Goal: Task Accomplishment & Management: Complete application form

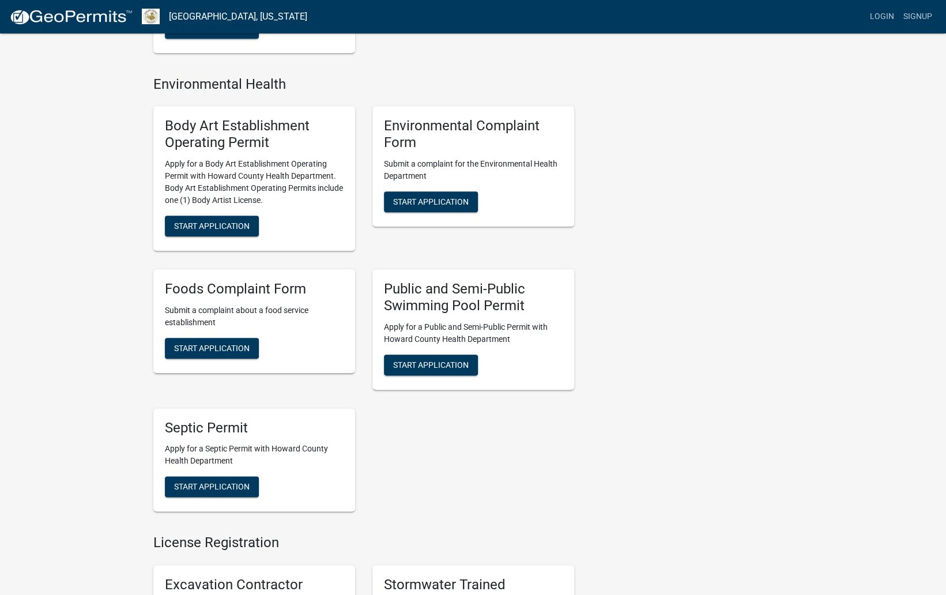
scroll to position [689, 0]
click at [228, 229] on span "Start Application" at bounding box center [212, 225] width 76 height 9
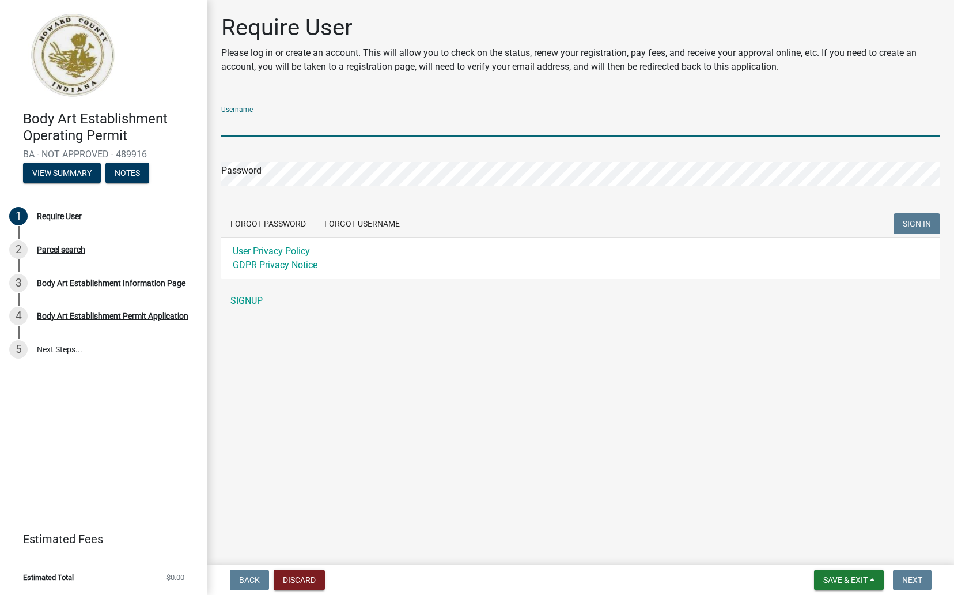
click at [251, 114] on input "Username" at bounding box center [580, 125] width 719 height 24
type input "jaydeetattoo"
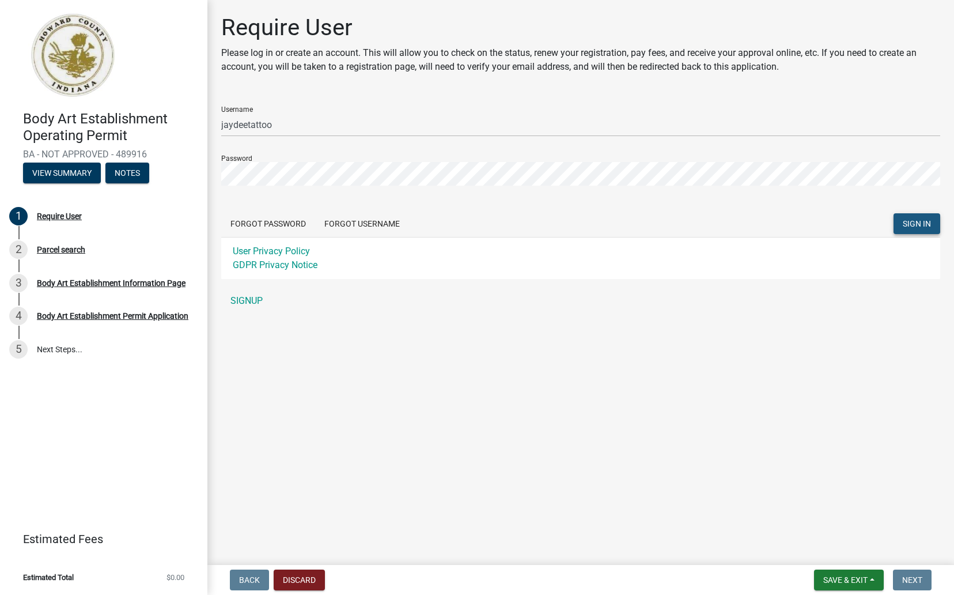
click at [916, 229] on button "SIGN IN" at bounding box center [917, 223] width 47 height 21
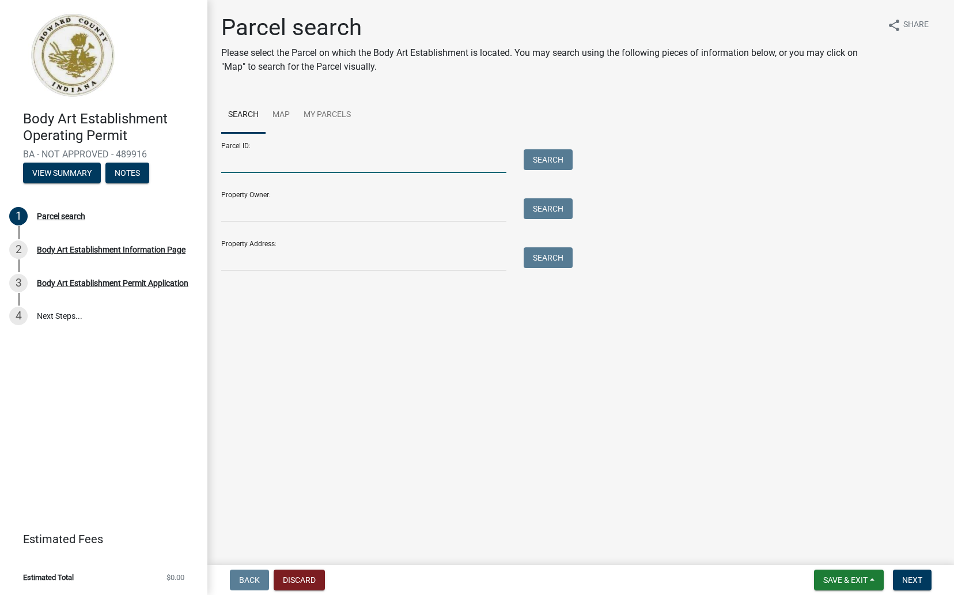
click at [268, 164] on input "Parcel ID:" at bounding box center [363, 161] width 285 height 24
click at [246, 256] on input "Property Address:" at bounding box center [363, 259] width 285 height 24
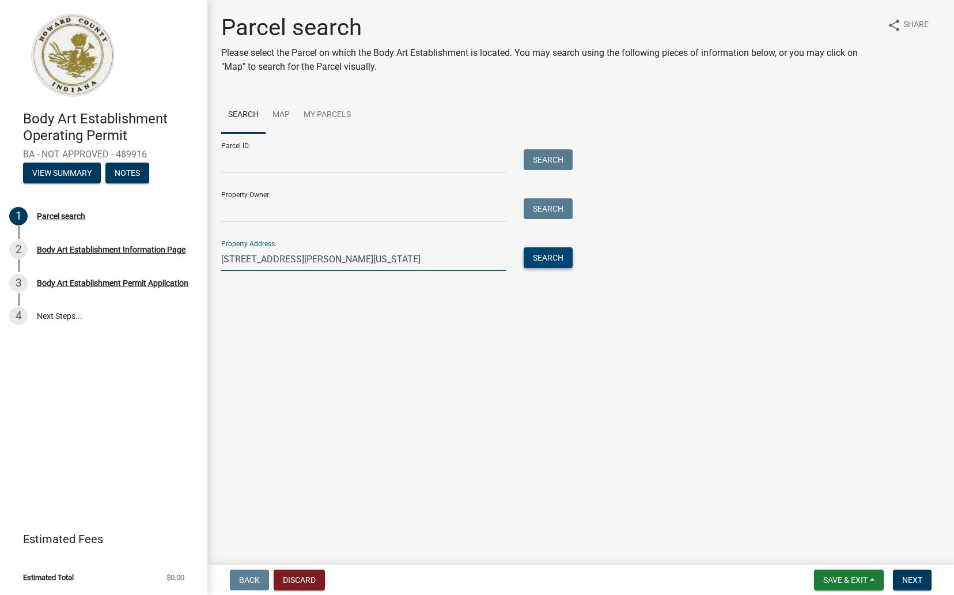
click at [545, 252] on button "Search" at bounding box center [548, 257] width 49 height 21
click at [249, 259] on input "[STREET_ADDRESS][PERSON_NAME][US_STATE]" at bounding box center [363, 259] width 285 height 24
click at [293, 257] on input "[STREET_ADDRESS][PERSON_NAME][US_STATE]" at bounding box center [363, 259] width 285 height 24
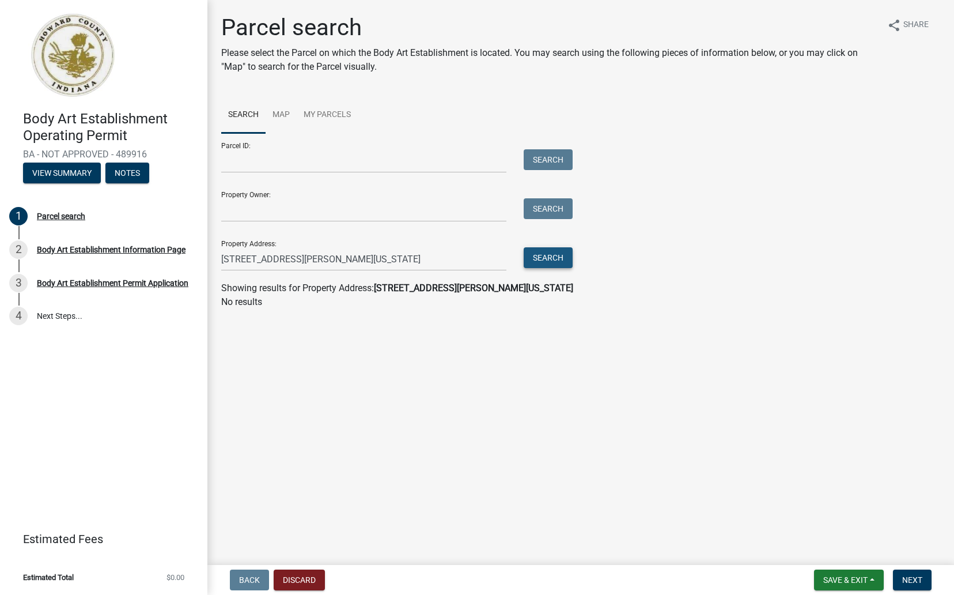
click at [553, 258] on button "Search" at bounding box center [548, 257] width 49 height 21
click at [407, 259] on input "[STREET_ADDRESS][PERSON_NAME][US_STATE]" at bounding box center [363, 259] width 285 height 24
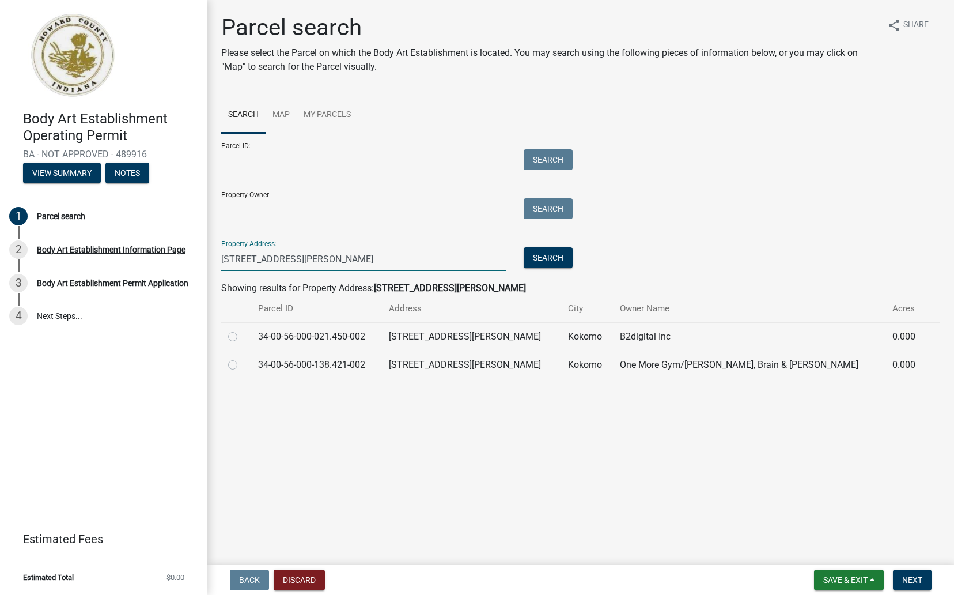
drag, startPoint x: 407, startPoint y: 259, endPoint x: 437, endPoint y: 319, distance: 67.0
click at [437, 319] on wm-search-parcel-data-activity-input "Search Map My Parcels Parcel ID: Search Property Owner: Search Property Address…" at bounding box center [580, 238] width 719 height 282
type input "[STREET_ADDRESS][PERSON_NAME]"
click at [717, 365] on td "One More Gym/[PERSON_NAME], Brain & [PERSON_NAME]" at bounding box center [749, 364] width 273 height 28
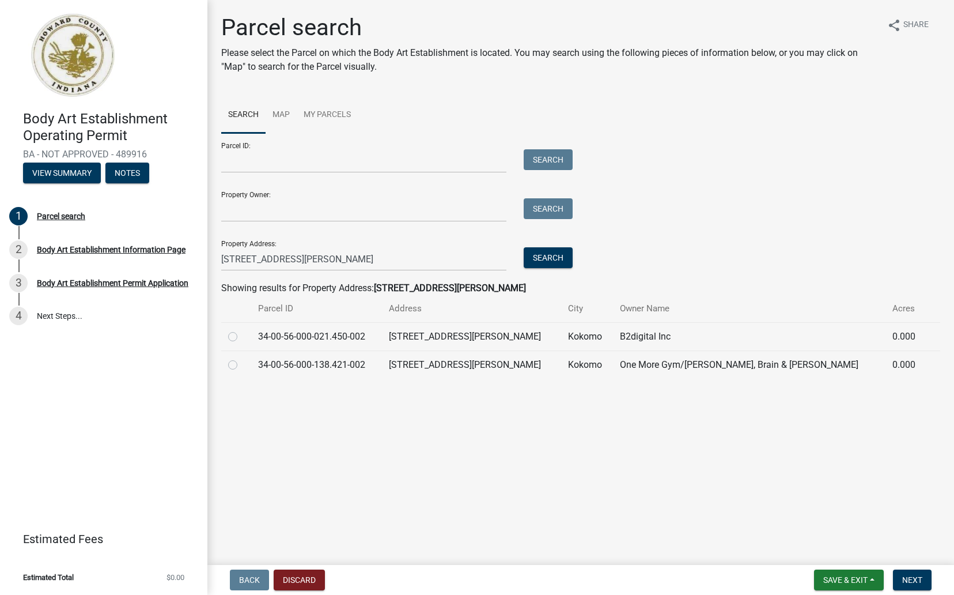
click at [242, 358] on label at bounding box center [242, 358] width 0 height 0
click at [242, 365] on input "radio" at bounding box center [245, 361] width 7 height 7
radio input "true"
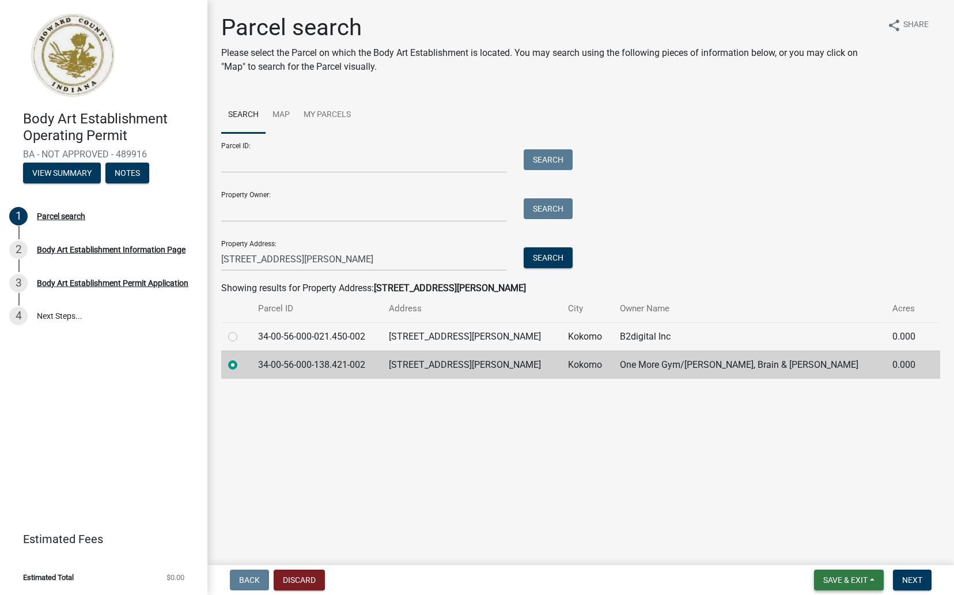
click at [816, 578] on button "Save & Exit" at bounding box center [849, 579] width 70 height 21
click at [918, 578] on span "Next" at bounding box center [913, 579] width 20 height 9
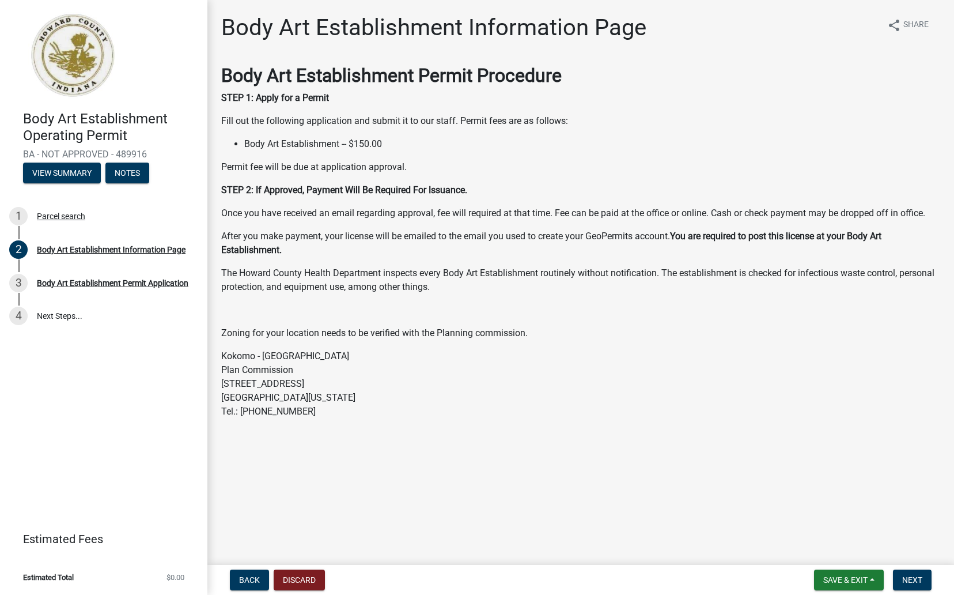
click at [420, 359] on p "Kokomo - Howard County Plan Commission [STREET_ADDRESS][US_STATE] Tel.: [PHONE_…" at bounding box center [580, 383] width 719 height 69
click at [420, 356] on p "Kokomo - Howard County Plan Commission [STREET_ADDRESS][US_STATE] Tel.: [PHONE_…" at bounding box center [580, 383] width 719 height 69
click at [914, 579] on span "Next" at bounding box center [913, 579] width 20 height 9
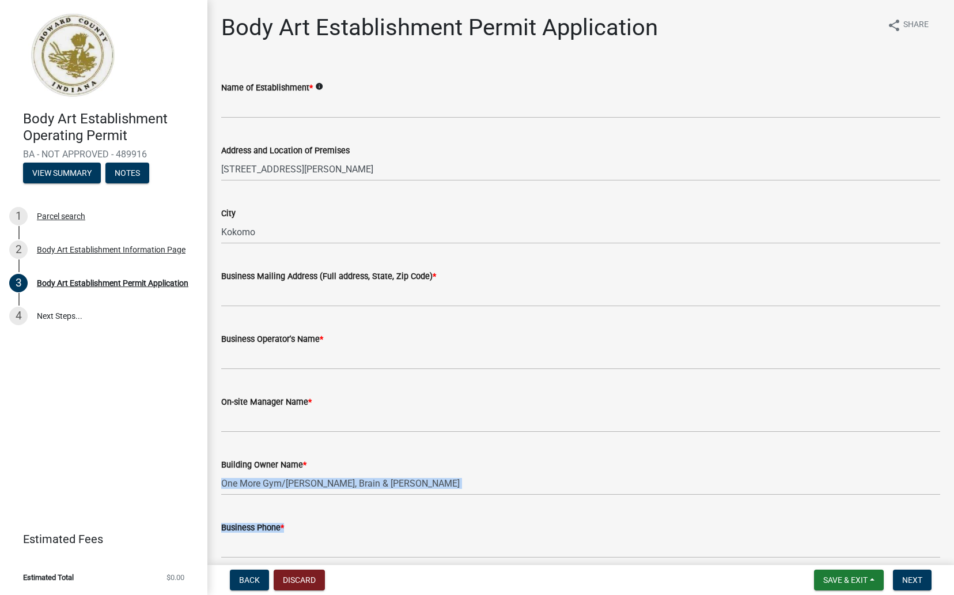
drag, startPoint x: 688, startPoint y: 514, endPoint x: 662, endPoint y: 529, distance: 29.5
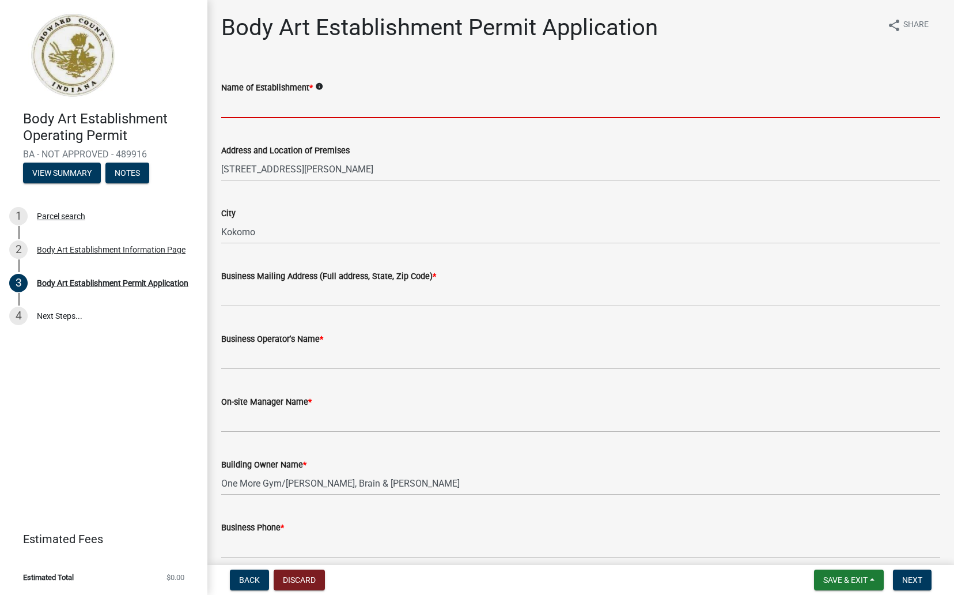
click at [343, 110] on input "Name of Establishment *" at bounding box center [580, 107] width 719 height 24
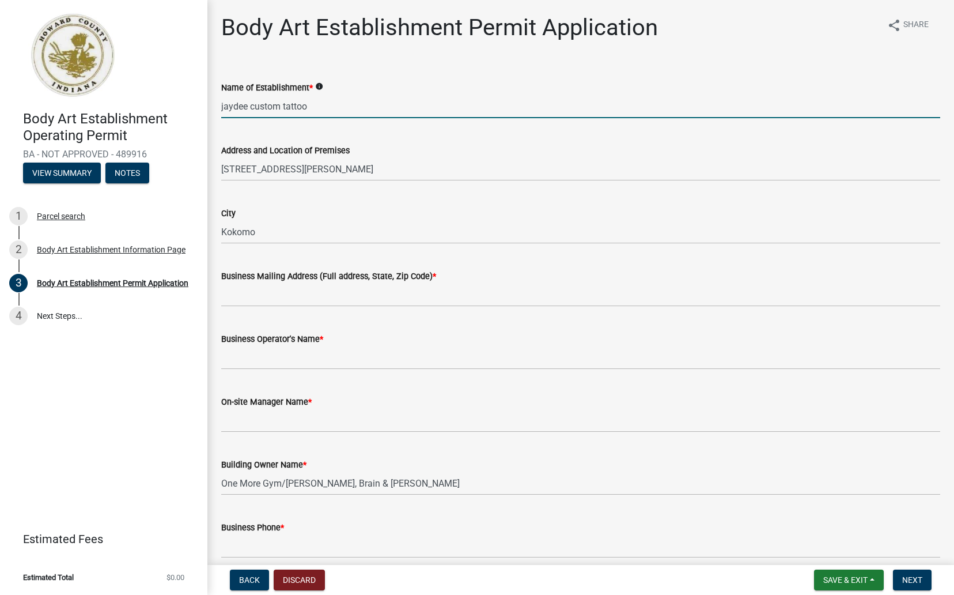
type input "jaydee custom tattoo"
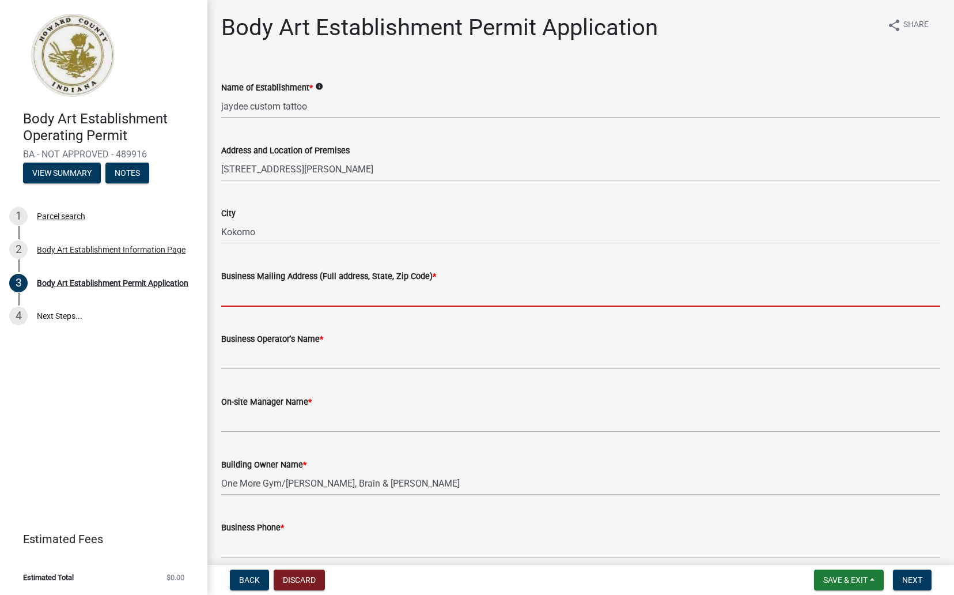
click at [248, 290] on input "Business Mailing Address (Full address, State, Zip Code) *" at bounding box center [580, 295] width 719 height 24
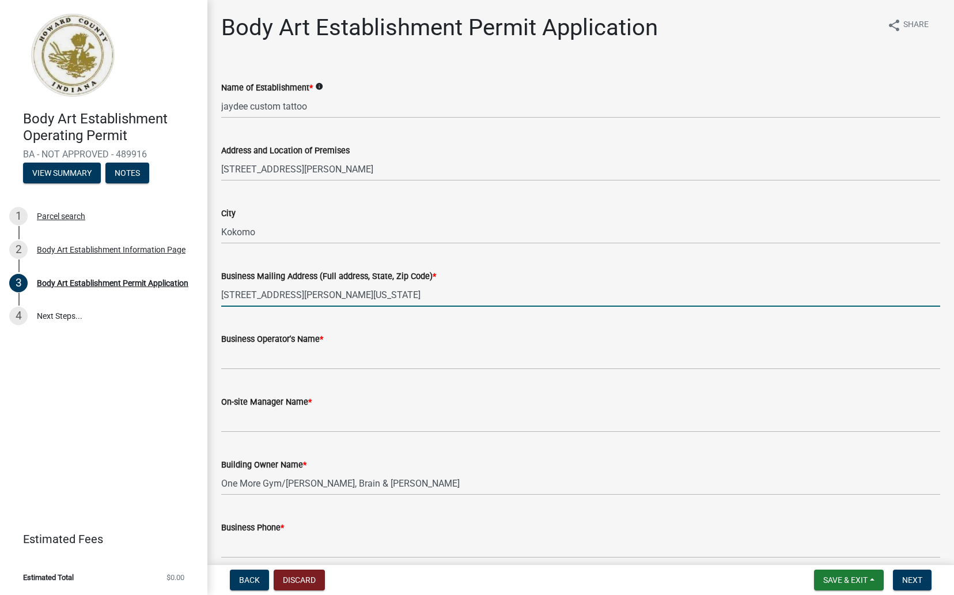
type input "[STREET_ADDRESS][PERSON_NAME][US_STATE]"
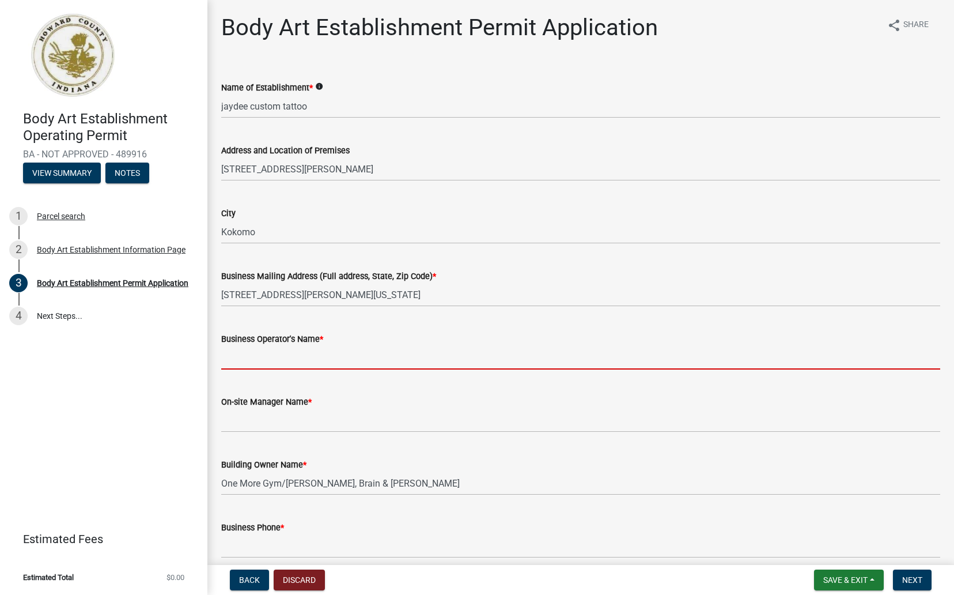
click at [274, 361] on input "Business Operator's Name *" at bounding box center [580, 358] width 719 height 24
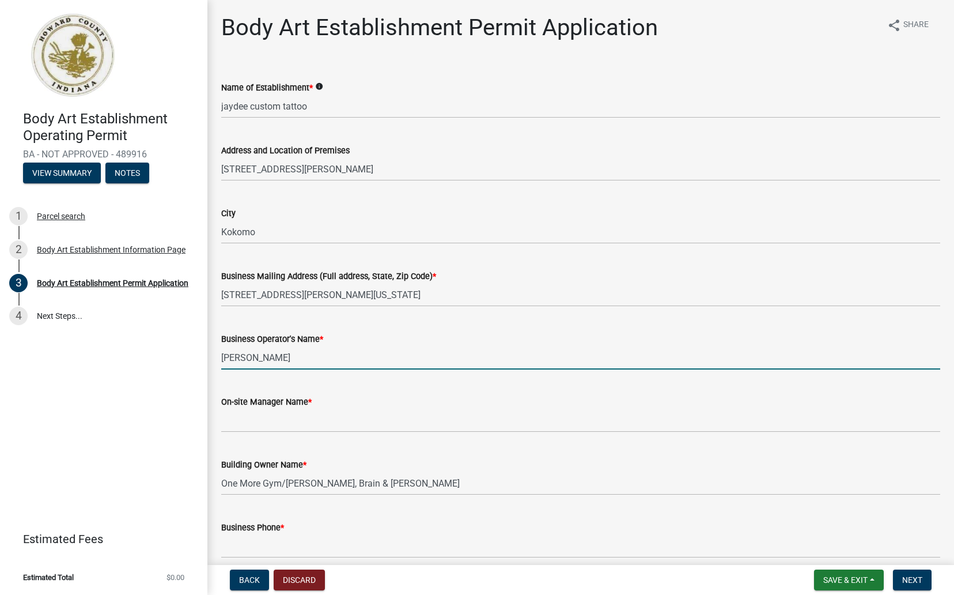
type input "[PERSON_NAME]"
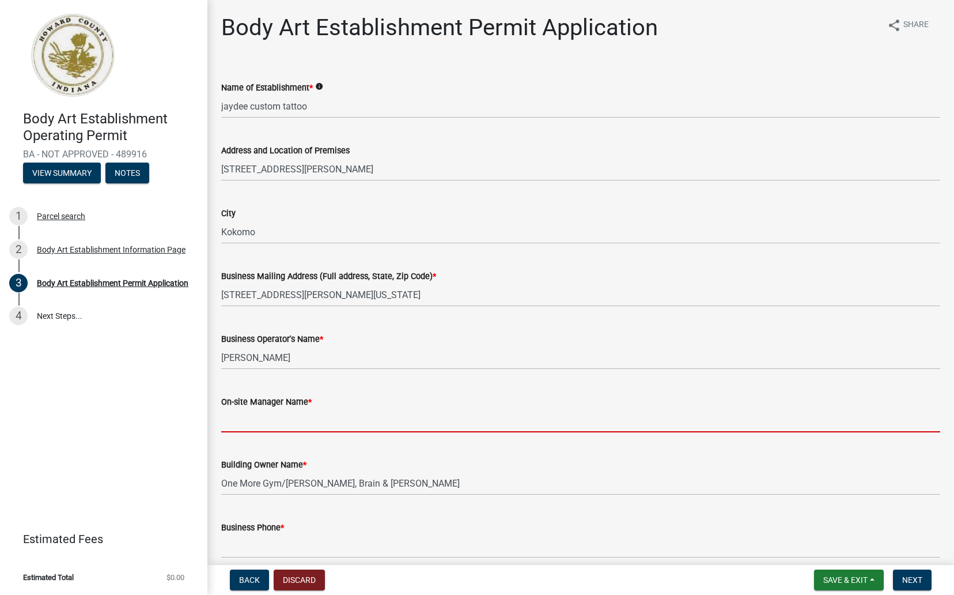
click at [247, 416] on input "On-site Manager Name *" at bounding box center [580, 421] width 719 height 24
type input "[PERSON_NAME]"
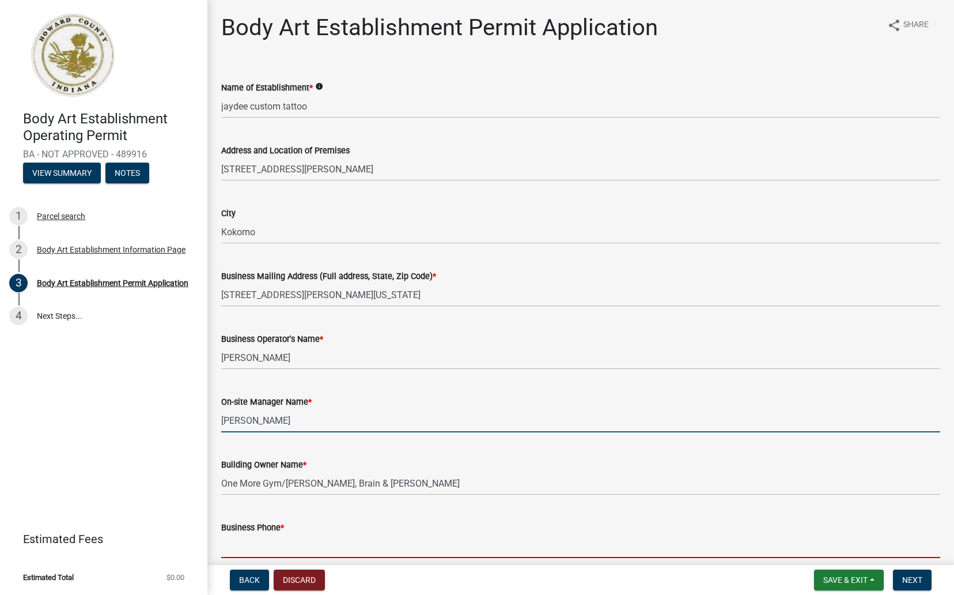
click at [283, 549] on input "Business Phone *" at bounding box center [580, 546] width 719 height 24
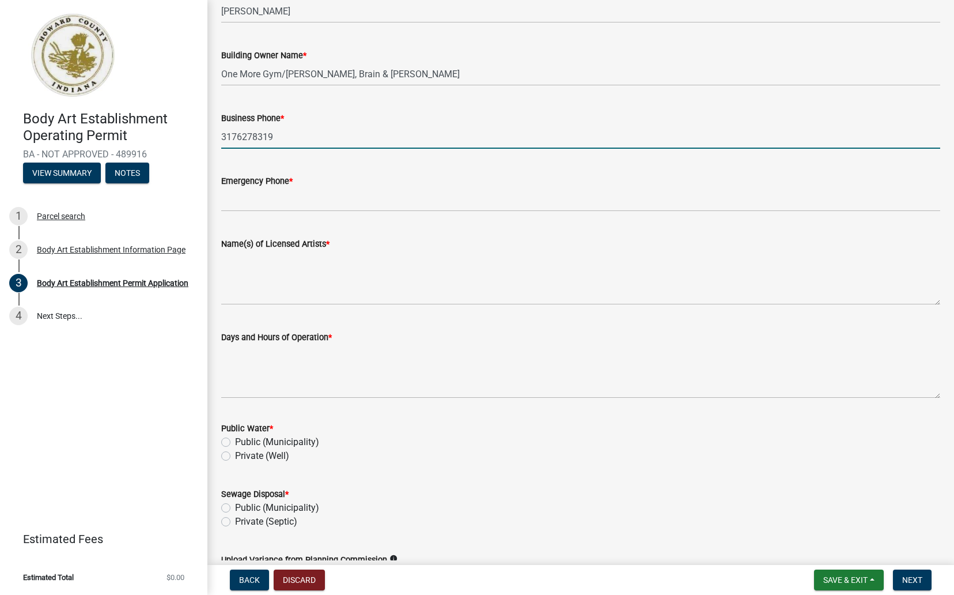
scroll to position [414, 0]
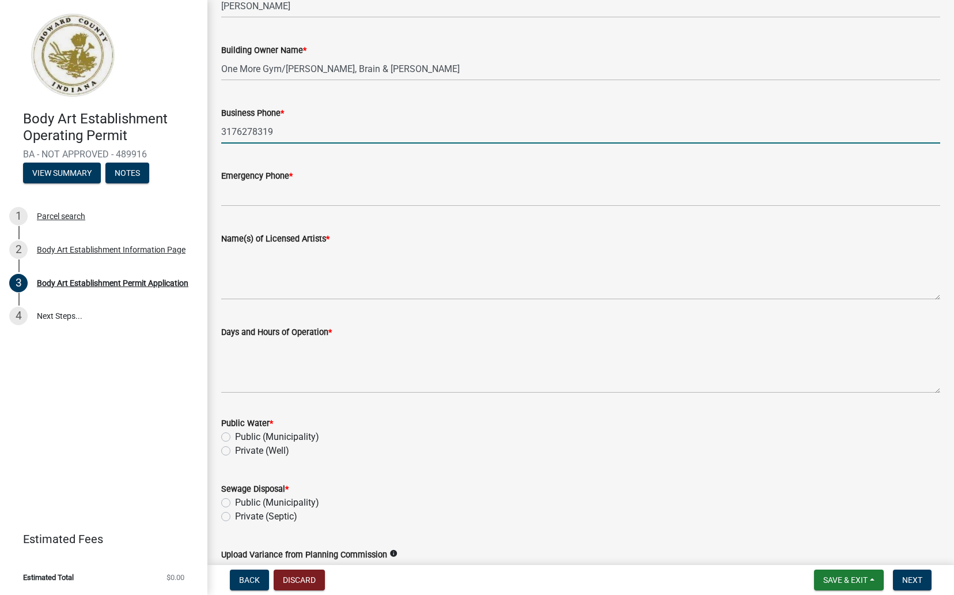
type input "3176278319"
click at [297, 197] on input "Emergency Phone *" at bounding box center [580, 195] width 719 height 24
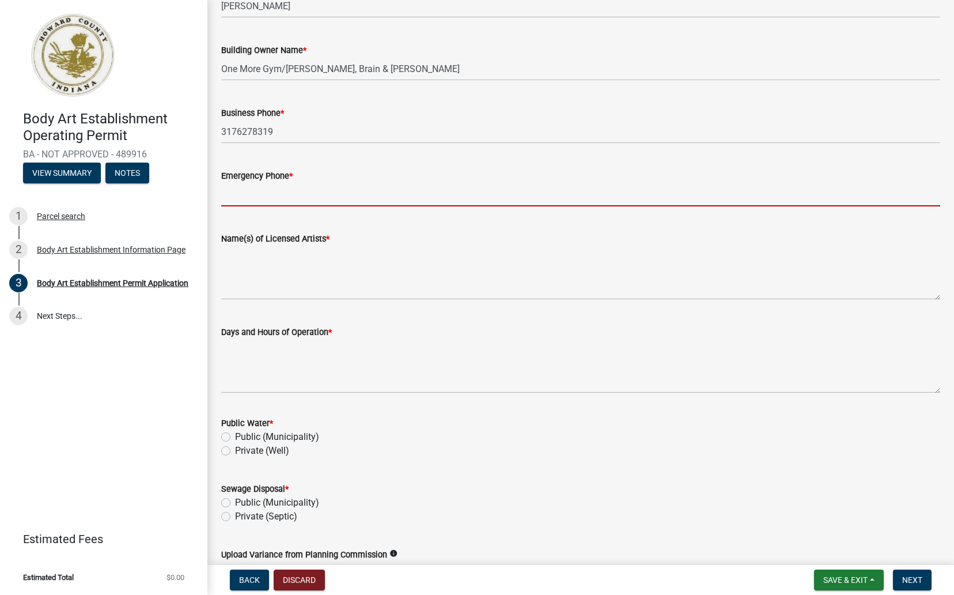
click at [297, 197] on input "Emergency Phone *" at bounding box center [580, 195] width 719 height 24
type input "3176278319"
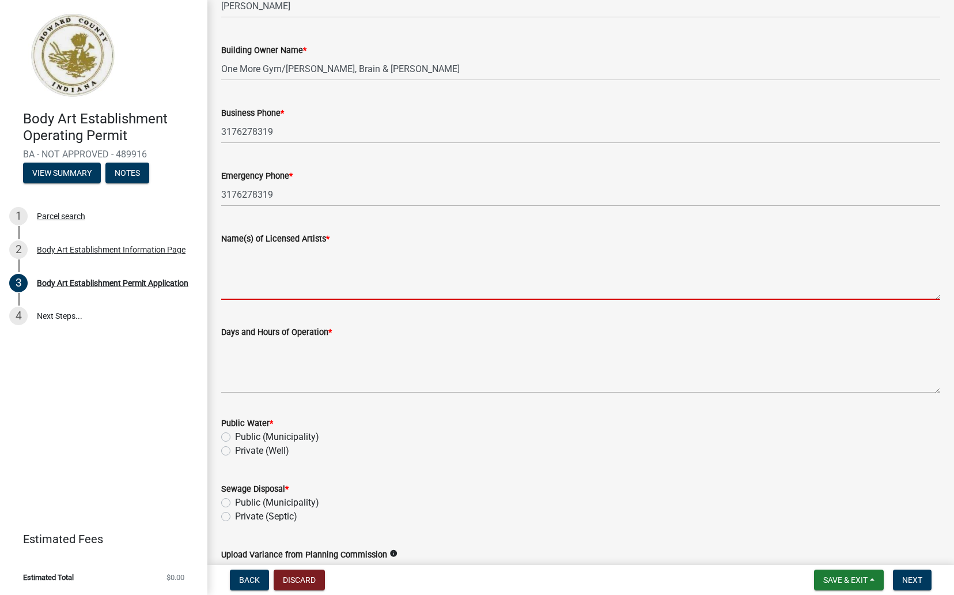
click at [303, 288] on textarea "Name(s) of Licensed Artists *" at bounding box center [580, 273] width 719 height 54
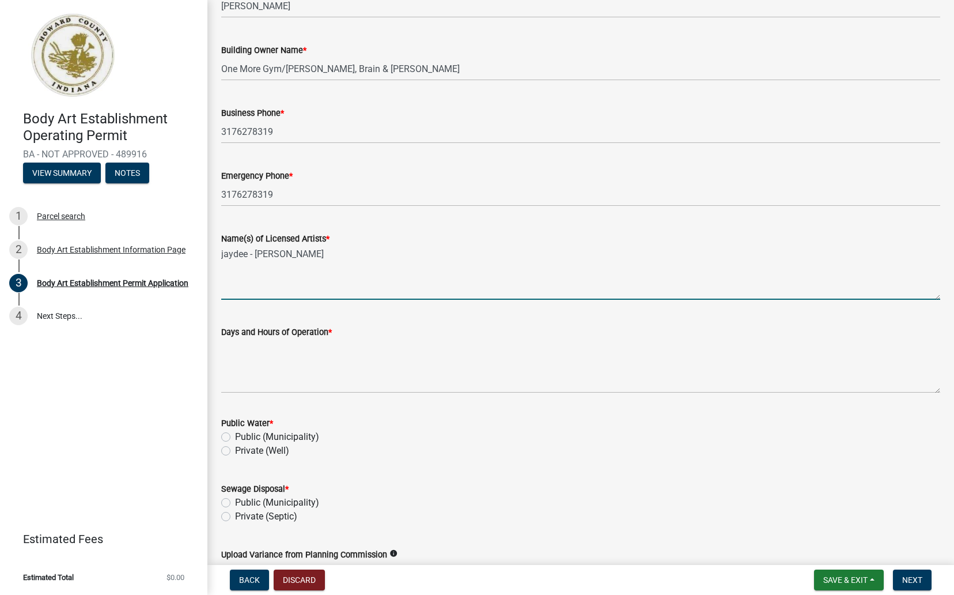
type textarea "jaydee - [PERSON_NAME]"
click at [256, 380] on textarea "Days and Hours of Operation *" at bounding box center [580, 366] width 719 height 54
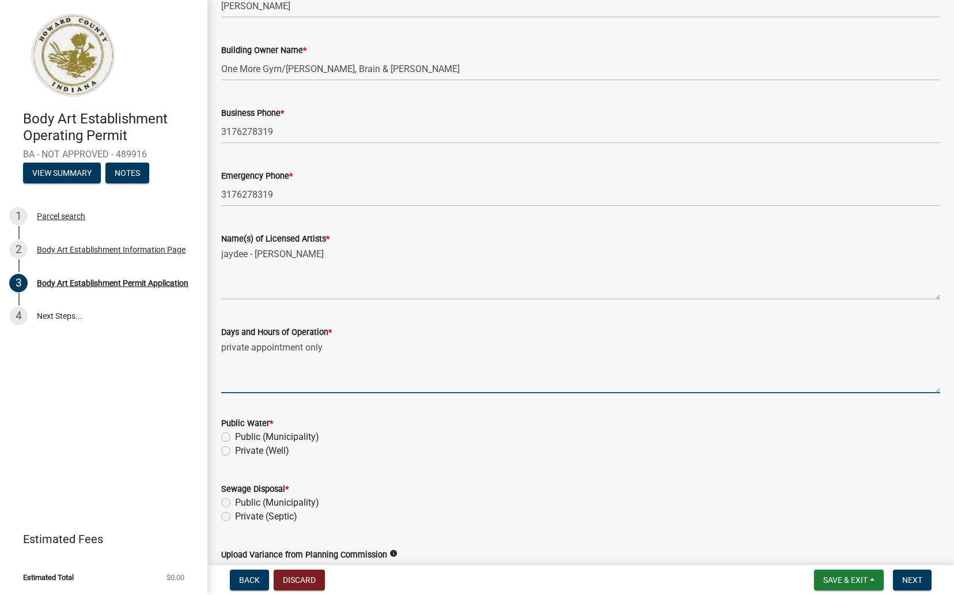
type textarea "private appointment only"
click at [228, 443] on div "Public (Municipality)" at bounding box center [580, 437] width 719 height 14
click at [235, 438] on label "Public (Municipality)" at bounding box center [277, 437] width 84 height 14
click at [235, 437] on input "Public (Municipality)" at bounding box center [238, 433] width 7 height 7
radio input "true"
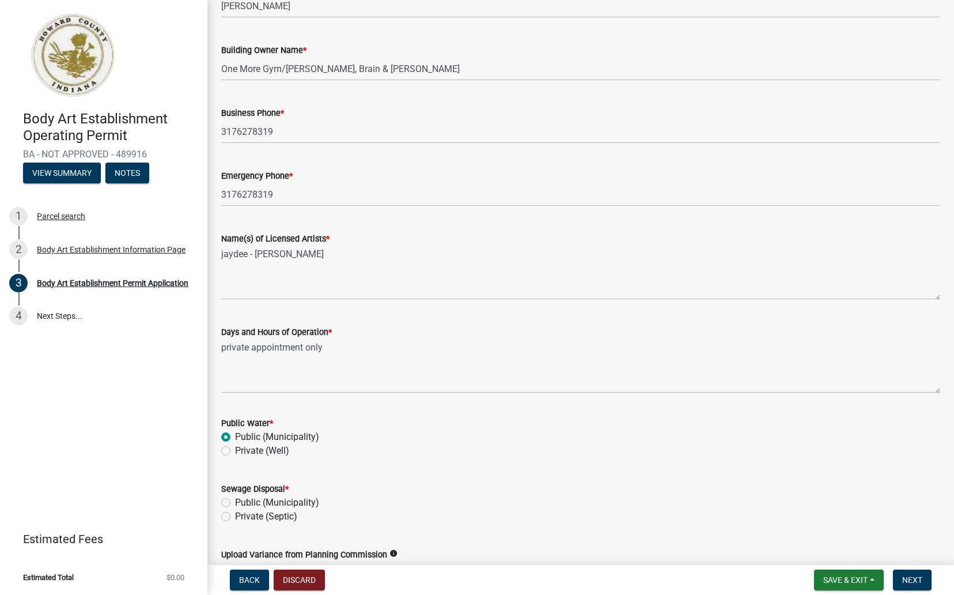
click at [235, 504] on label "Public (Municipality)" at bounding box center [277, 503] width 84 height 14
click at [235, 503] on input "Public (Municipality)" at bounding box center [238, 499] width 7 height 7
radio input "true"
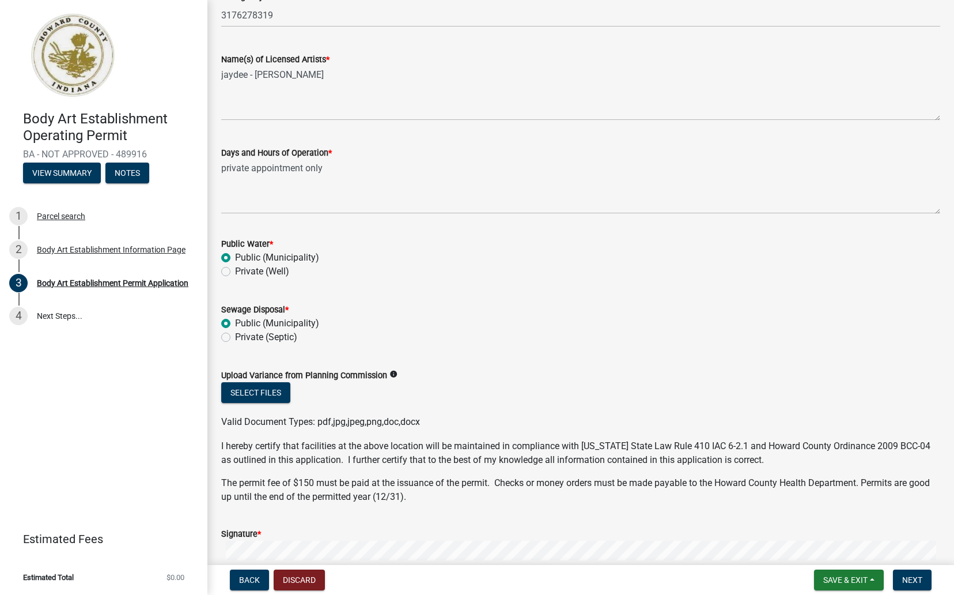
scroll to position [693, 0]
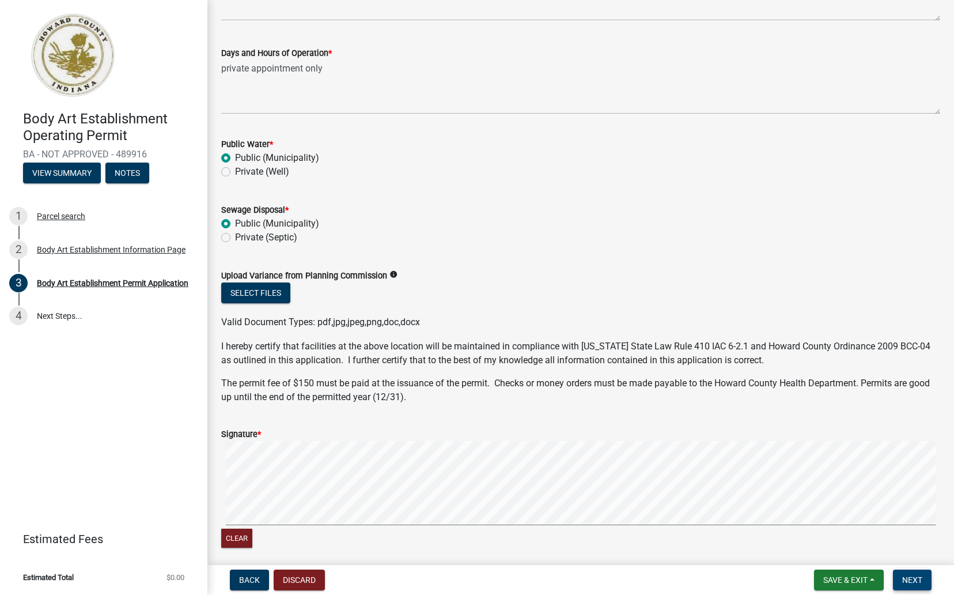
click at [910, 586] on button "Next" at bounding box center [912, 579] width 39 height 21
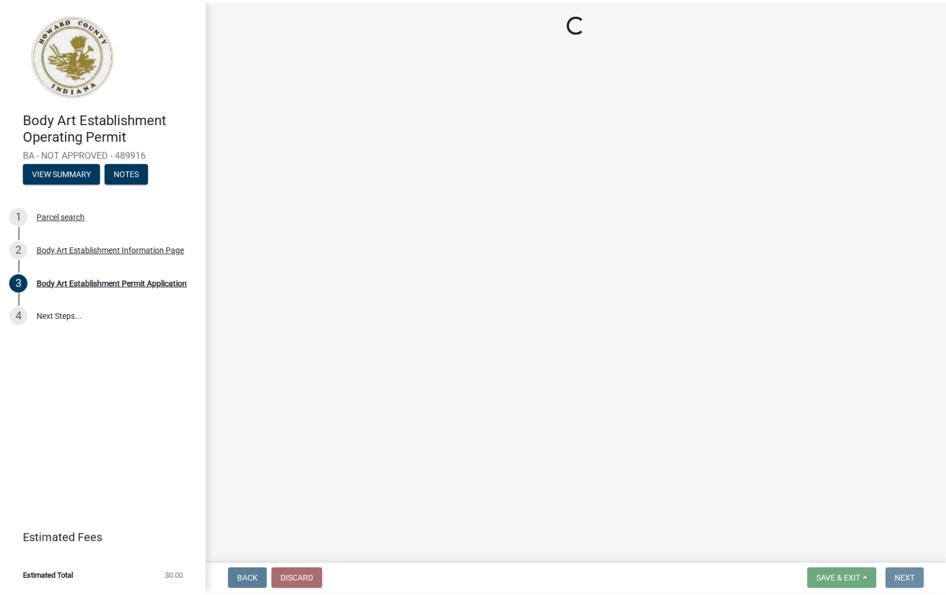
scroll to position [0, 0]
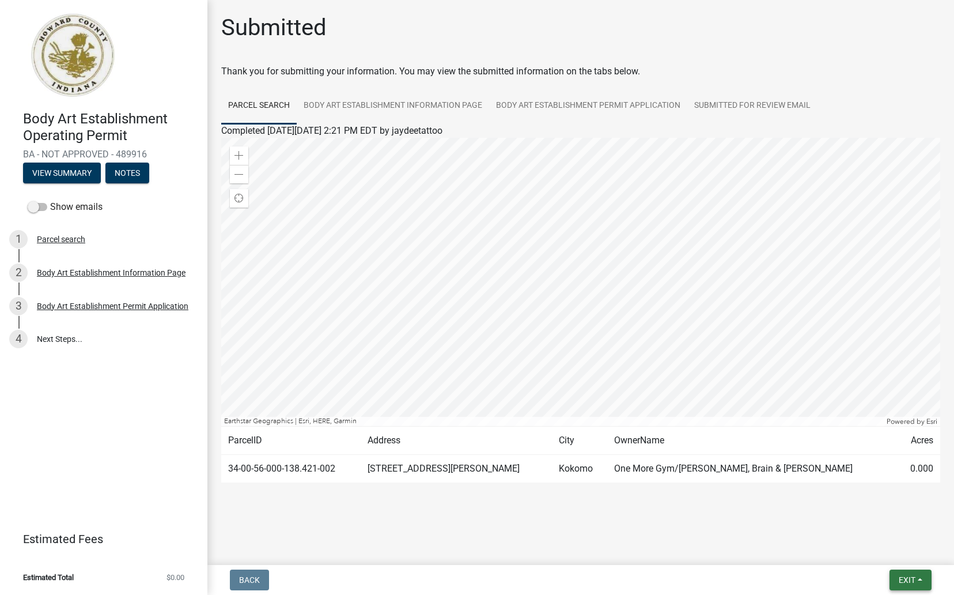
click at [907, 584] on span "Exit" at bounding box center [907, 579] width 17 height 9
click at [889, 548] on button "Save & Exit" at bounding box center [886, 550] width 92 height 28
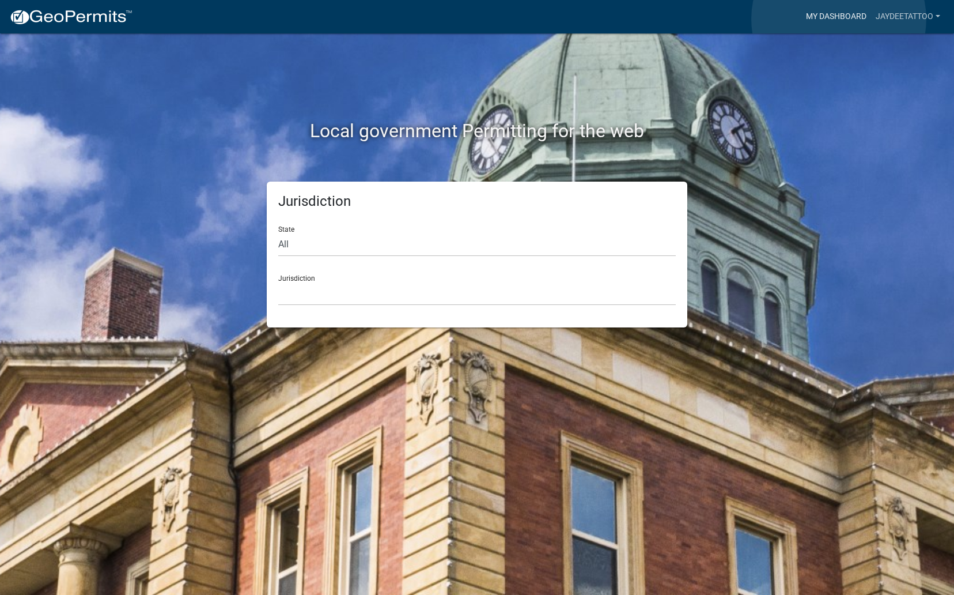
click at [839, 19] on link "My Dashboard" at bounding box center [837, 17] width 70 height 22
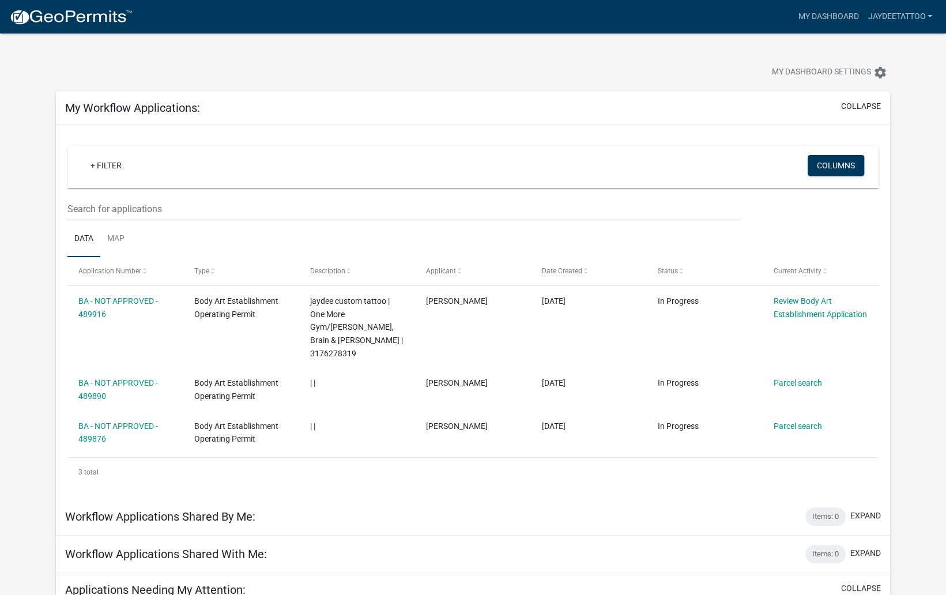
click at [81, 9] on img at bounding box center [70, 17] width 123 height 17
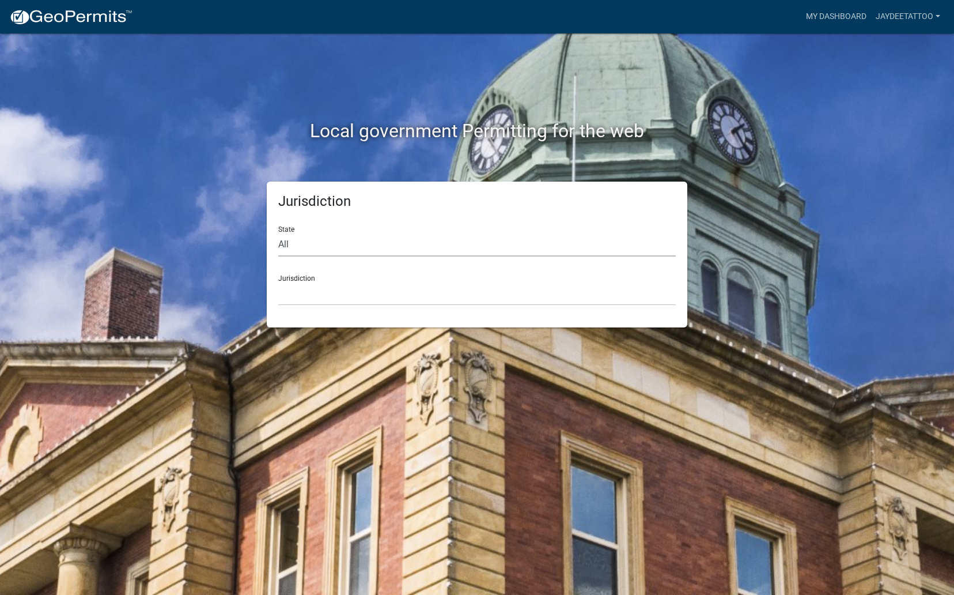
click at [301, 252] on select "All [US_STATE] [US_STATE] [US_STATE] [US_STATE] [US_STATE] [US_STATE] [US_STATE…" at bounding box center [477, 245] width 398 height 24
select select "[US_STATE]"
click at [278, 233] on select "All [US_STATE] [US_STATE] [US_STATE] [US_STATE] [US_STATE] [US_STATE] [US_STATE…" at bounding box center [477, 245] width 398 height 24
click at [303, 284] on select "City of [GEOGRAPHIC_DATA], [US_STATE] City of [GEOGRAPHIC_DATA], [US_STATE] Cit…" at bounding box center [477, 294] width 398 height 24
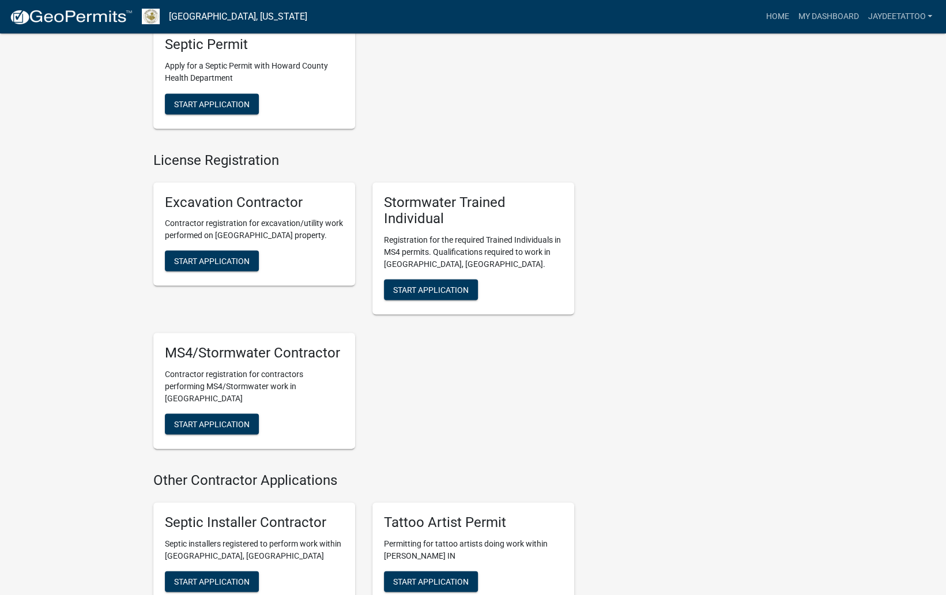
scroll to position [1415, 0]
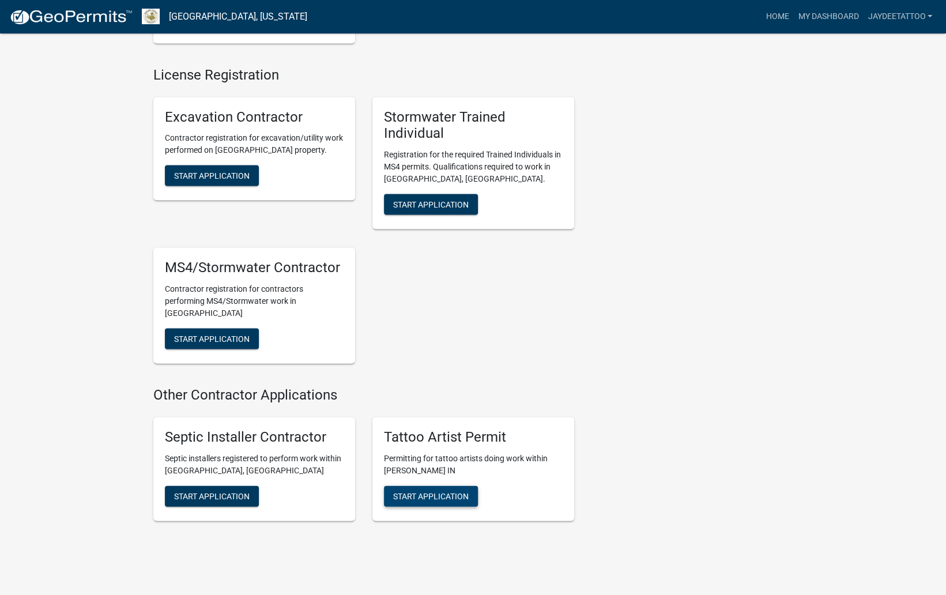
click at [422, 490] on span "Start Application" at bounding box center [431, 494] width 76 height 9
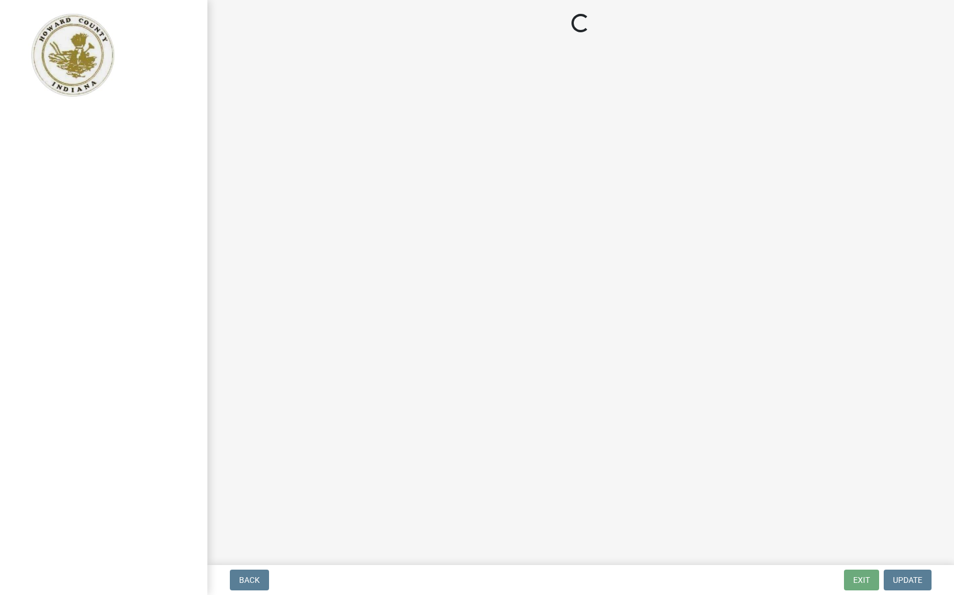
select select "in"
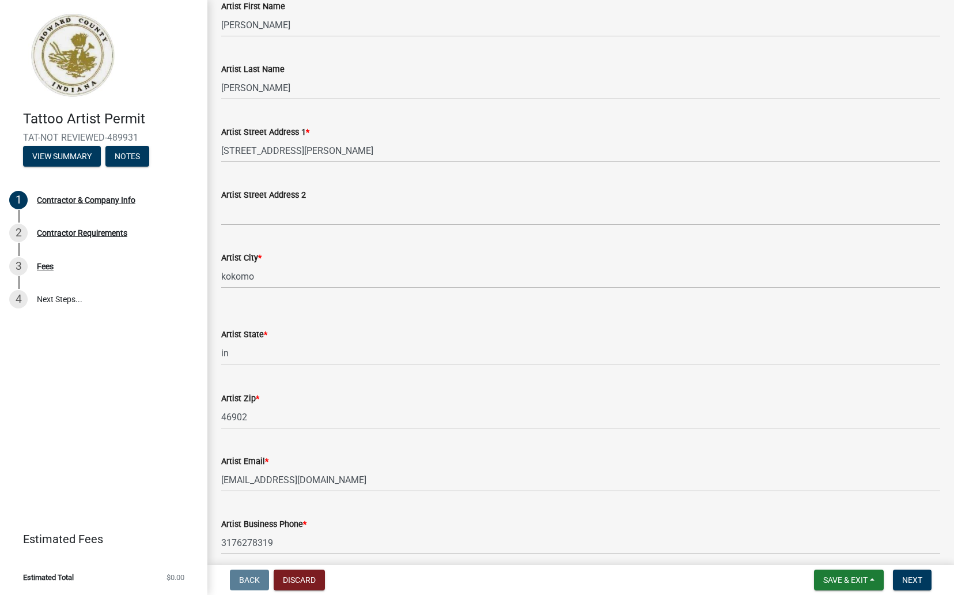
scroll to position [223, 0]
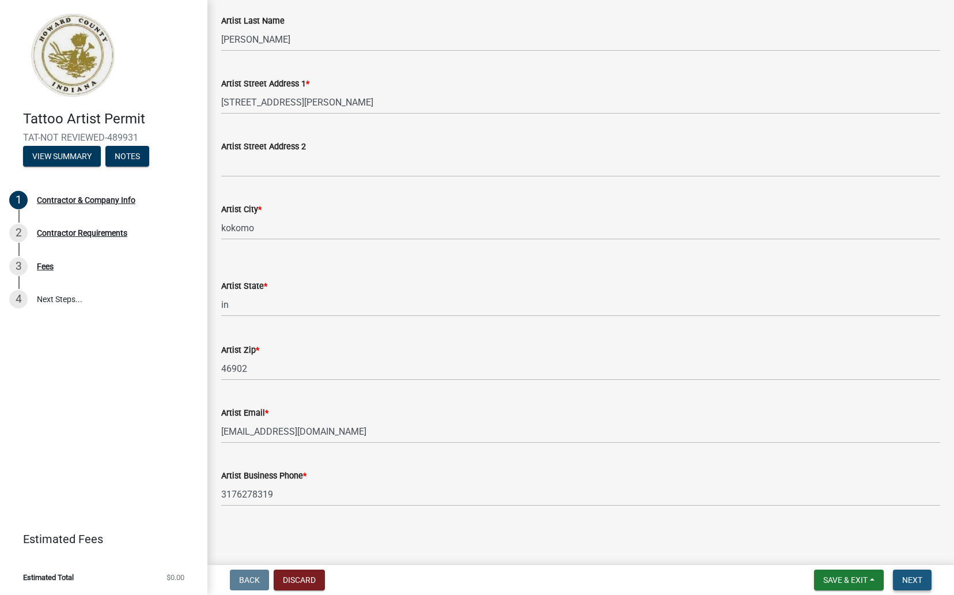
click at [921, 582] on span "Next" at bounding box center [913, 579] width 20 height 9
click at [541, 119] on wm-data-entity-input "Artist Street Address [STREET_ADDRESS][PERSON_NAME]" at bounding box center [580, 92] width 719 height 63
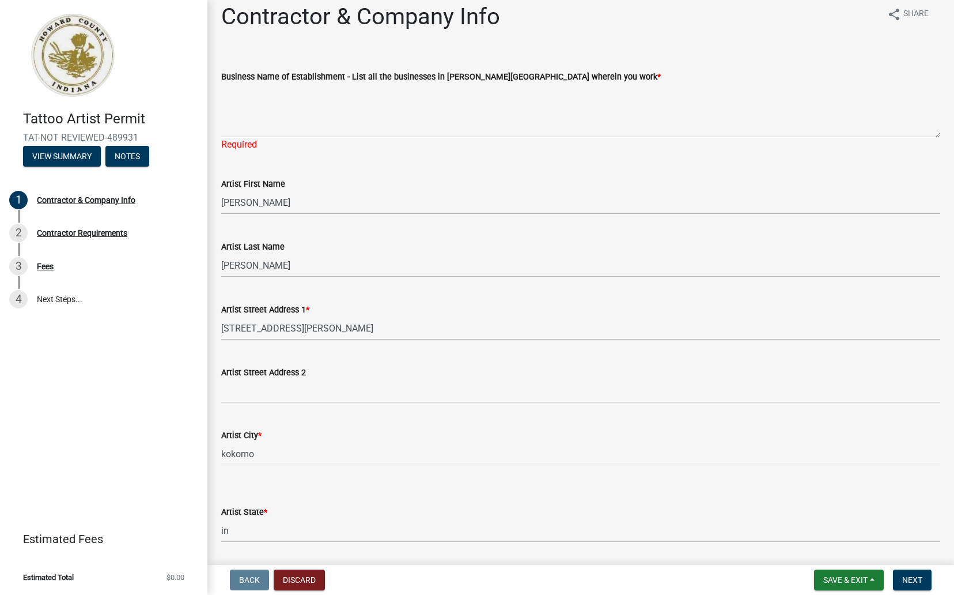
scroll to position [10, 0]
click at [414, 125] on textarea "Business Name of Establishment - List all the businesses in [PERSON_NAME][GEOGR…" at bounding box center [580, 111] width 719 height 54
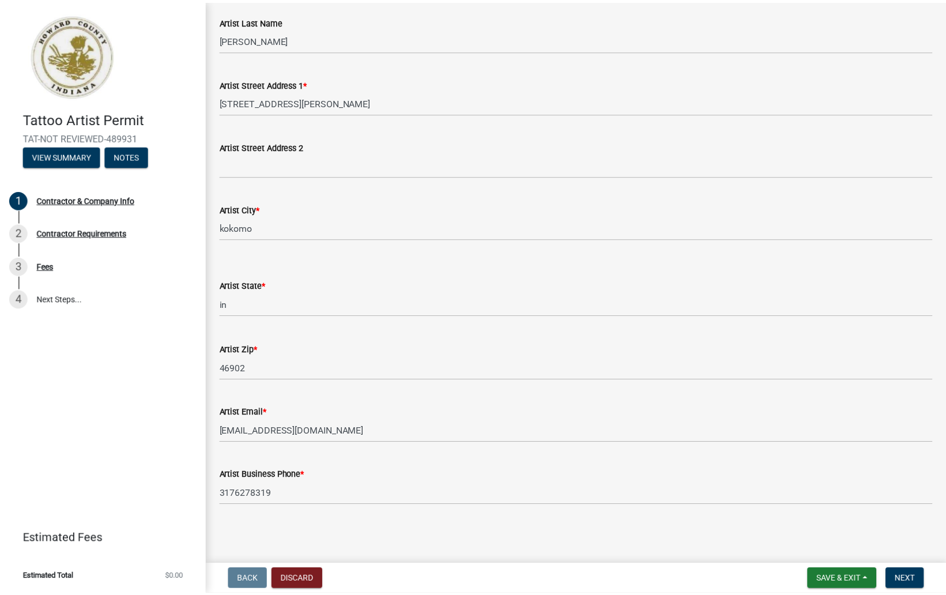
scroll to position [0, 0]
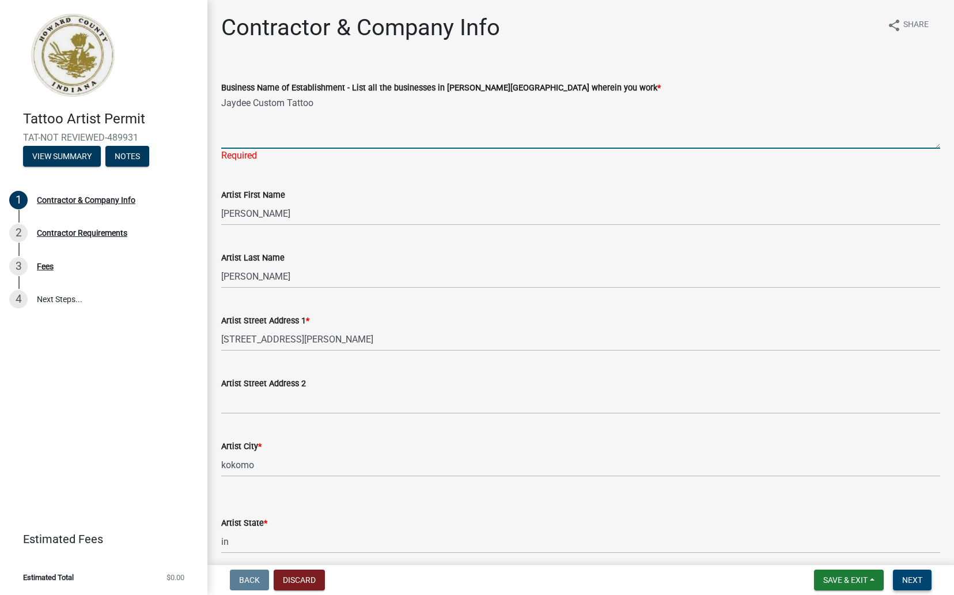
type textarea "Jaydee Custom Tattoo"
click at [915, 577] on span "Next" at bounding box center [913, 579] width 20 height 9
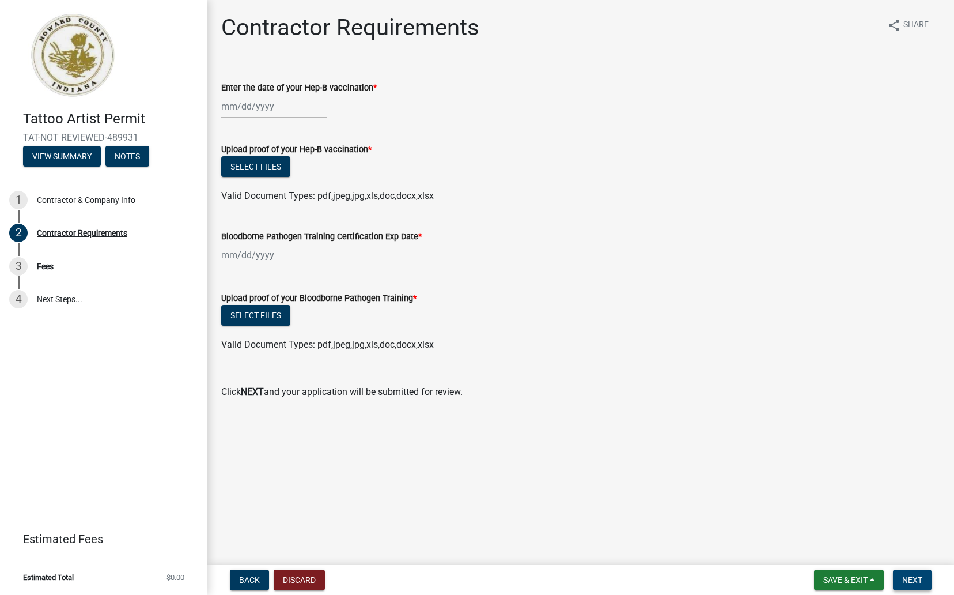
click at [916, 582] on span "Next" at bounding box center [913, 579] width 20 height 9
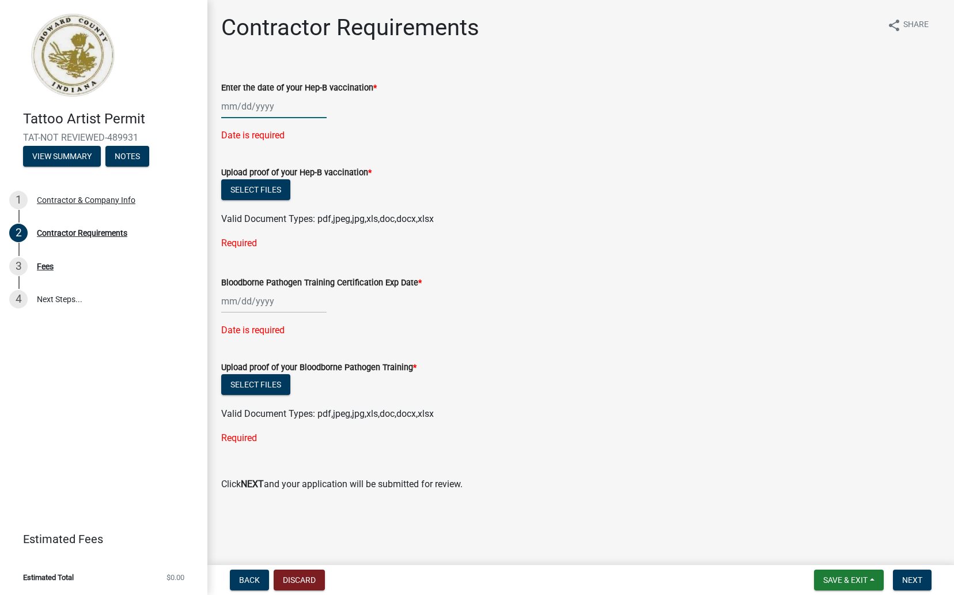
click at [274, 102] on div at bounding box center [273, 107] width 105 height 24
select select "10"
select select "2025"
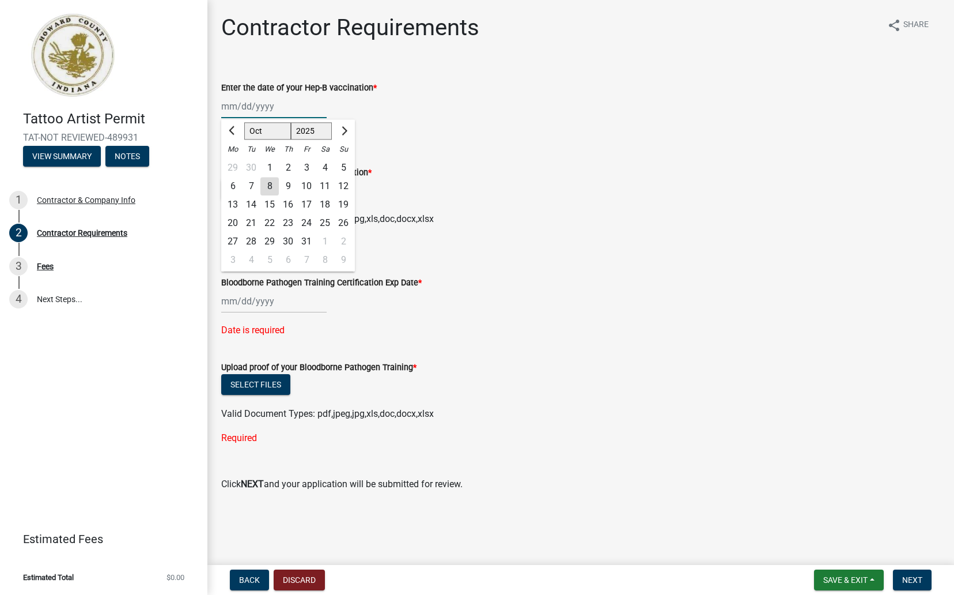
click at [253, 105] on input "Enter the date of your Hep-B vaccination *" at bounding box center [273, 107] width 105 height 24
click at [239, 104] on input "01062020" at bounding box center [273, 107] width 105 height 24
click at [242, 103] on input "01062020" at bounding box center [273, 107] width 105 height 24
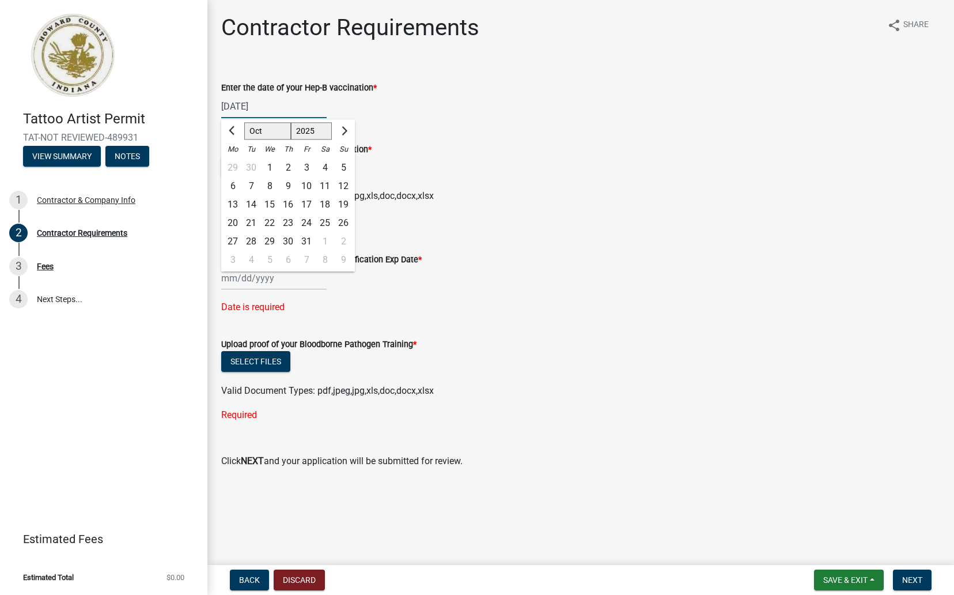
type input "[DATE]"
click at [278, 284] on div at bounding box center [273, 278] width 105 height 24
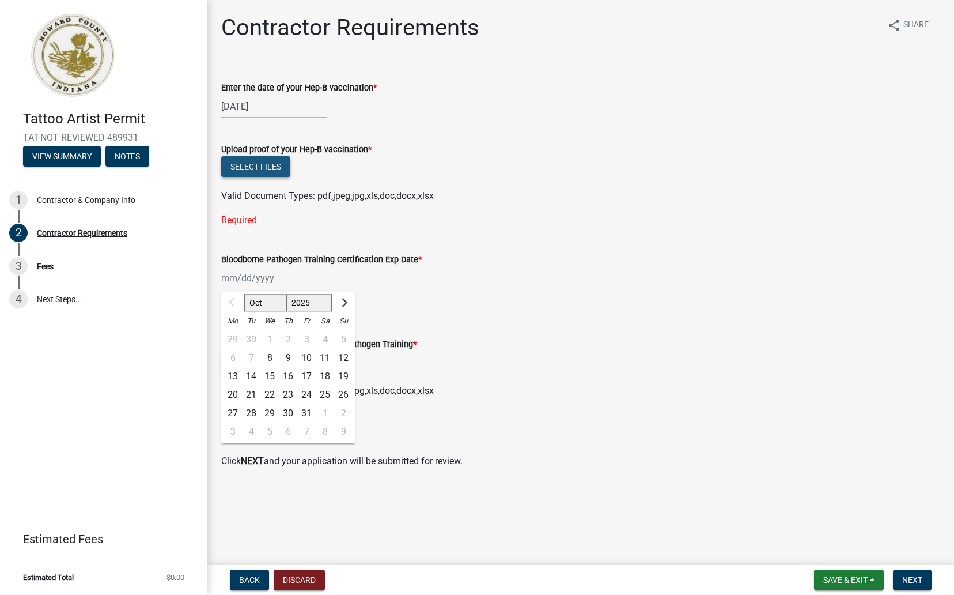
click at [243, 165] on button "Select files" at bounding box center [255, 166] width 69 height 21
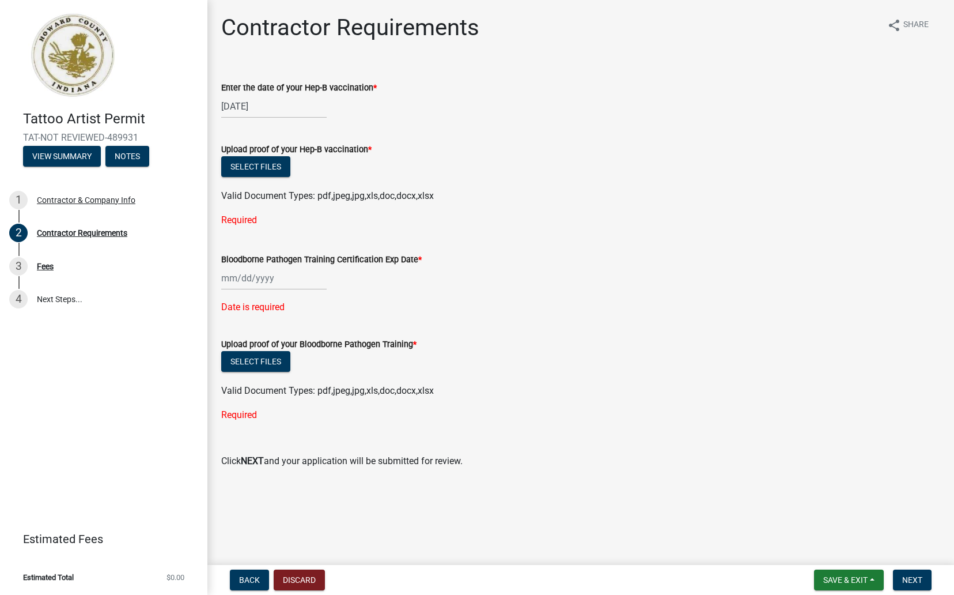
click at [492, 256] on div "Bloodborne Pathogen Training Certification Exp Date *" at bounding box center [580, 259] width 719 height 14
click at [259, 278] on div at bounding box center [273, 278] width 105 height 24
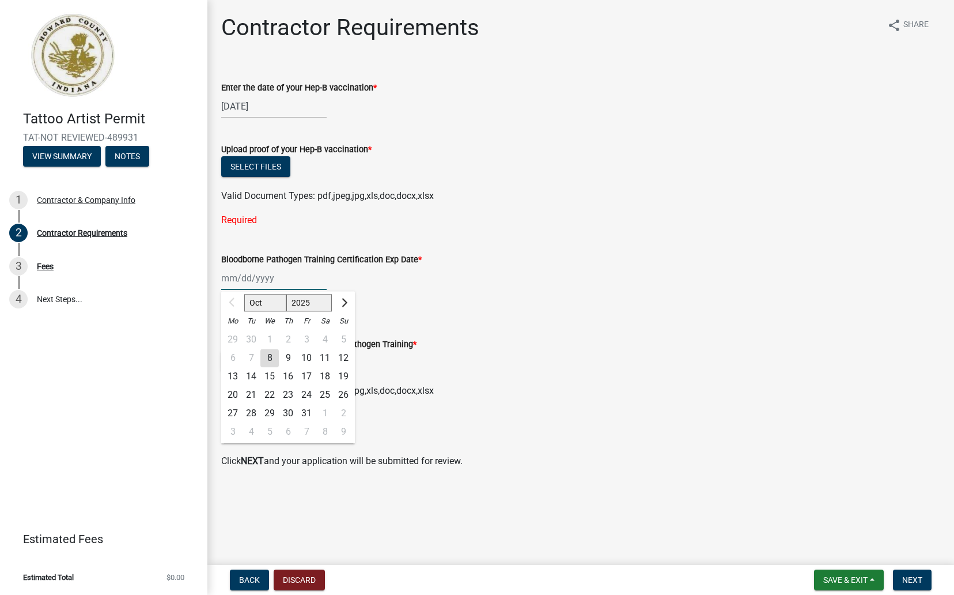
click at [233, 281] on input "Bloodborne Pathogen Training Certification Exp Date *" at bounding box center [273, 278] width 105 height 24
click at [725, 233] on wm-data-entity-input "Upload proof of your Hep-B vaccination * Select files Valid Document Types: pdf…" at bounding box center [580, 183] width 719 height 108
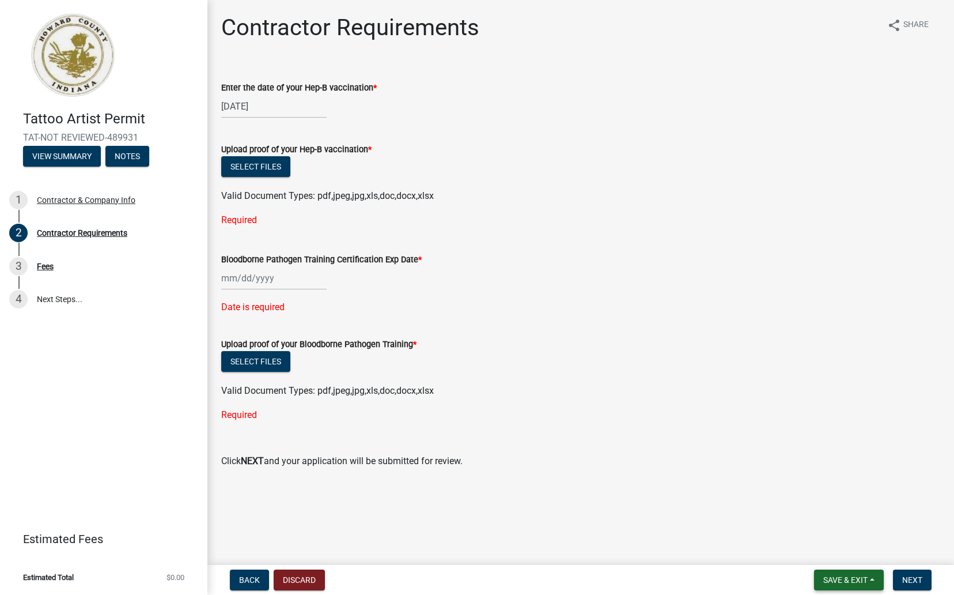
click at [862, 575] on span "Save & Exit" at bounding box center [846, 579] width 44 height 9
click at [814, 546] on button "Save & Exit" at bounding box center [838, 550] width 92 height 28
